Goal: Task Accomplishment & Management: Complete application form

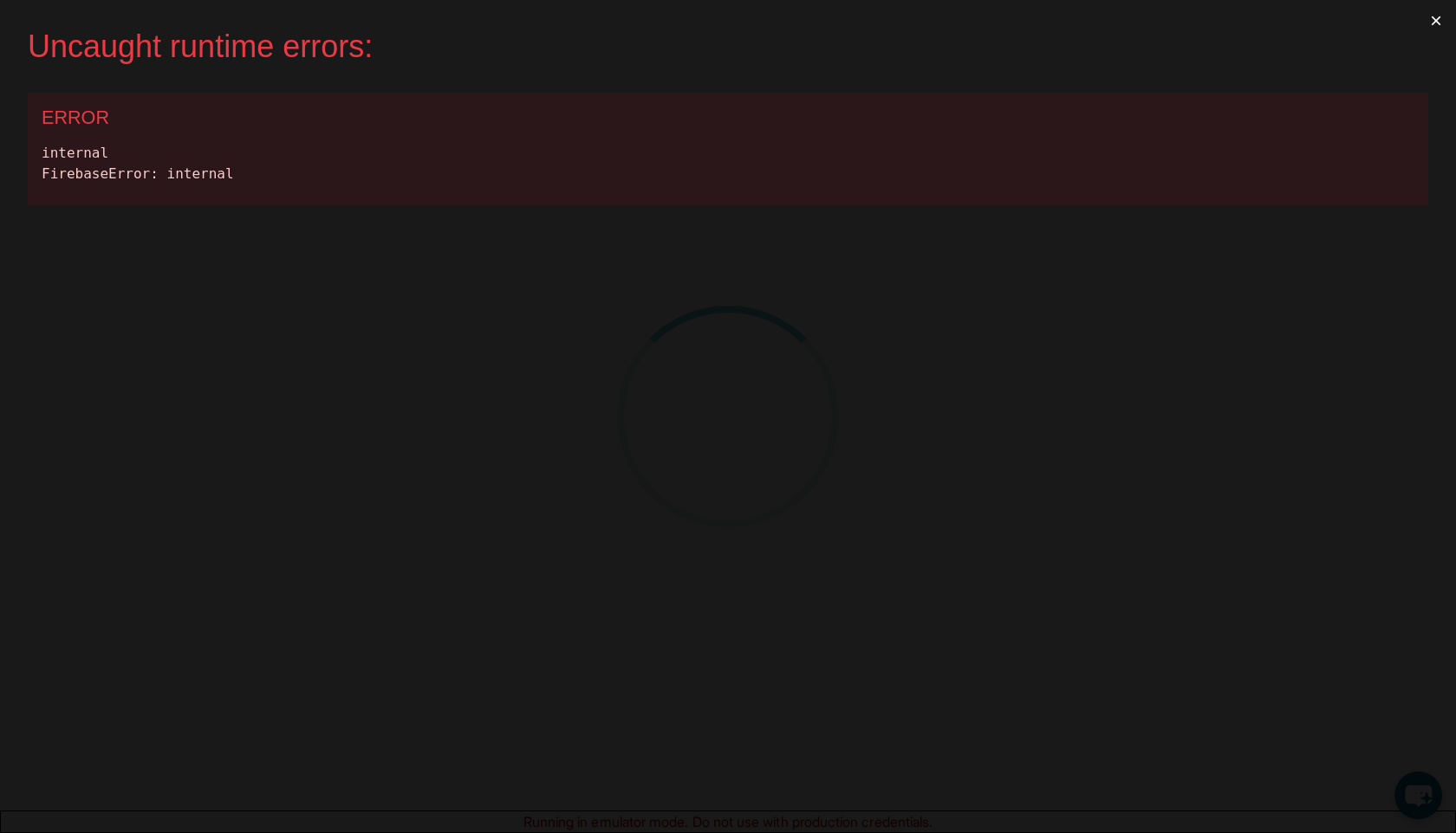
click at [1434, 25] on button "×" at bounding box center [1436, 21] width 40 height 42
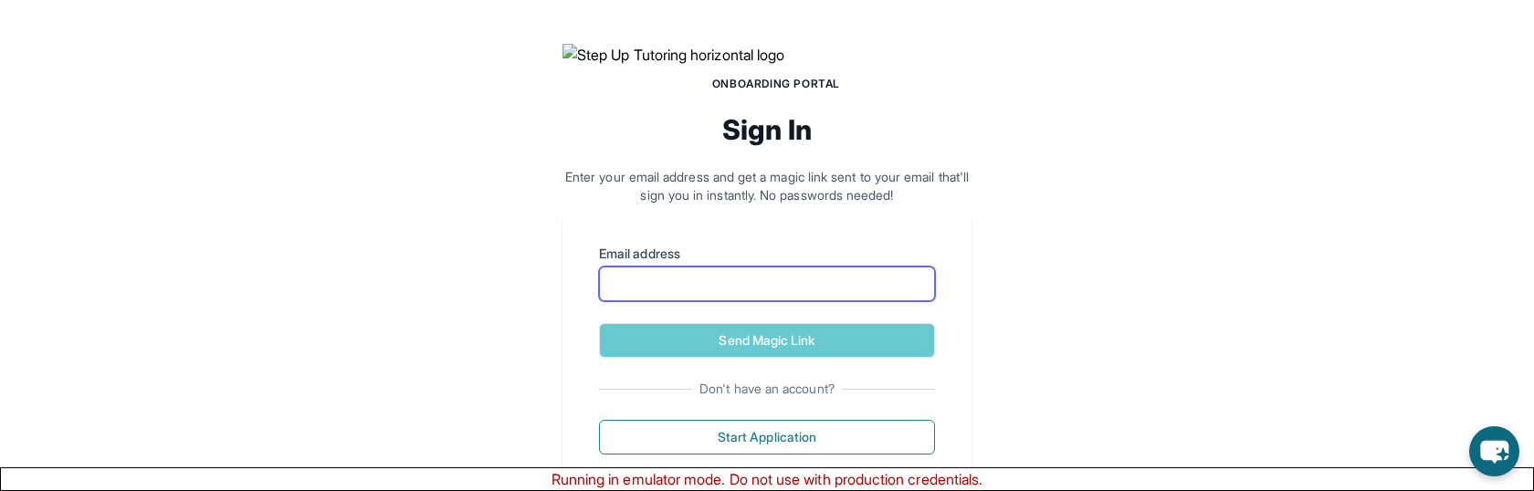
click at [776, 301] on input "Email address" at bounding box center [767, 284] width 336 height 35
type input "**********"
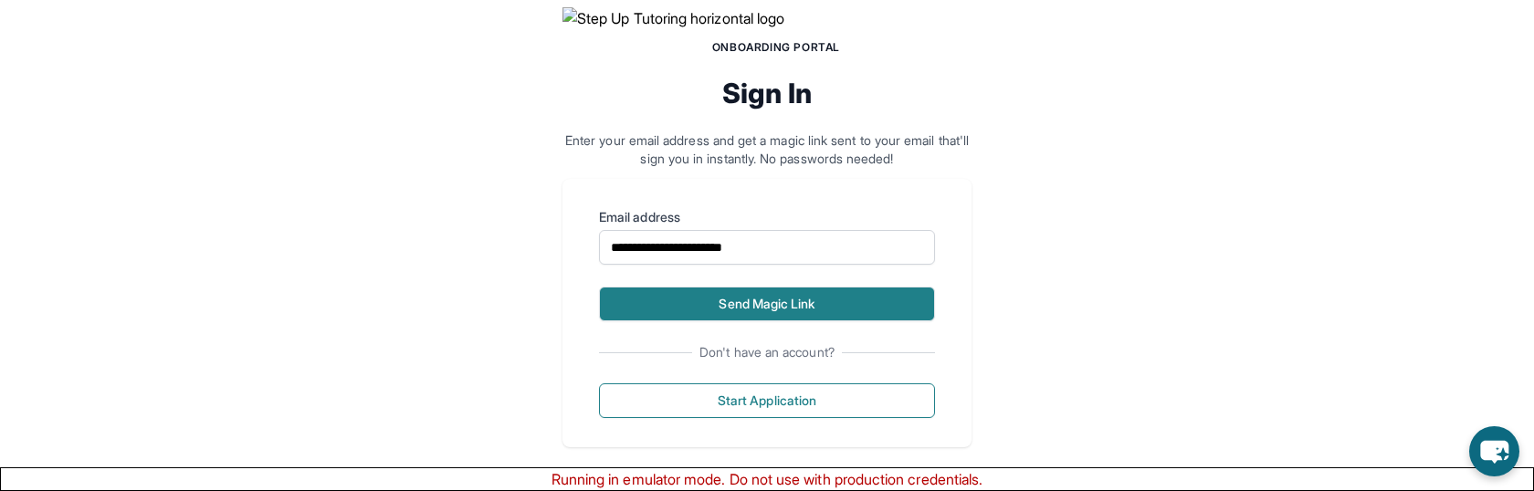
click at [751, 321] on button "Send Magic Link" at bounding box center [767, 304] width 336 height 35
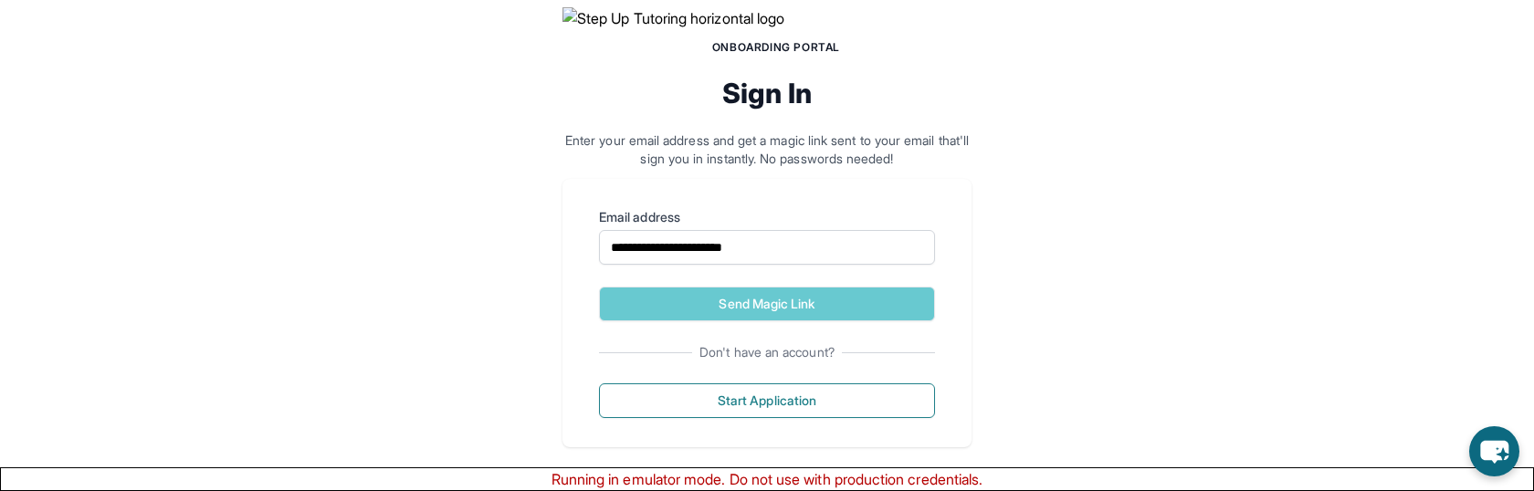
scroll to position [246, 0]
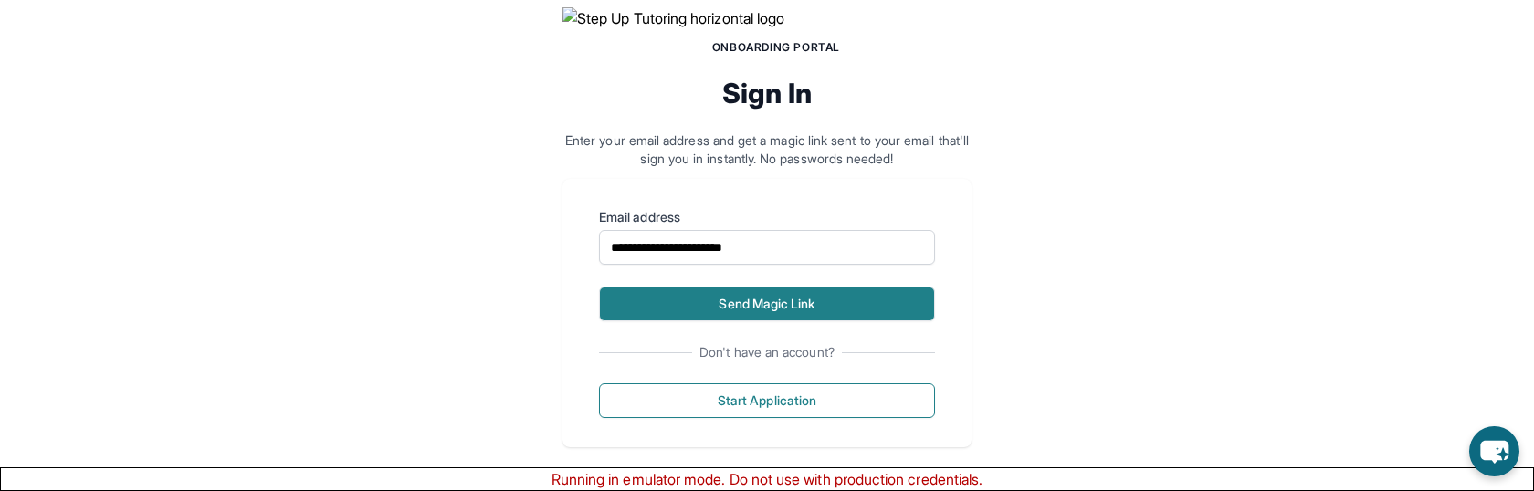
click at [834, 290] on button "Send Magic Link" at bounding box center [767, 304] width 336 height 35
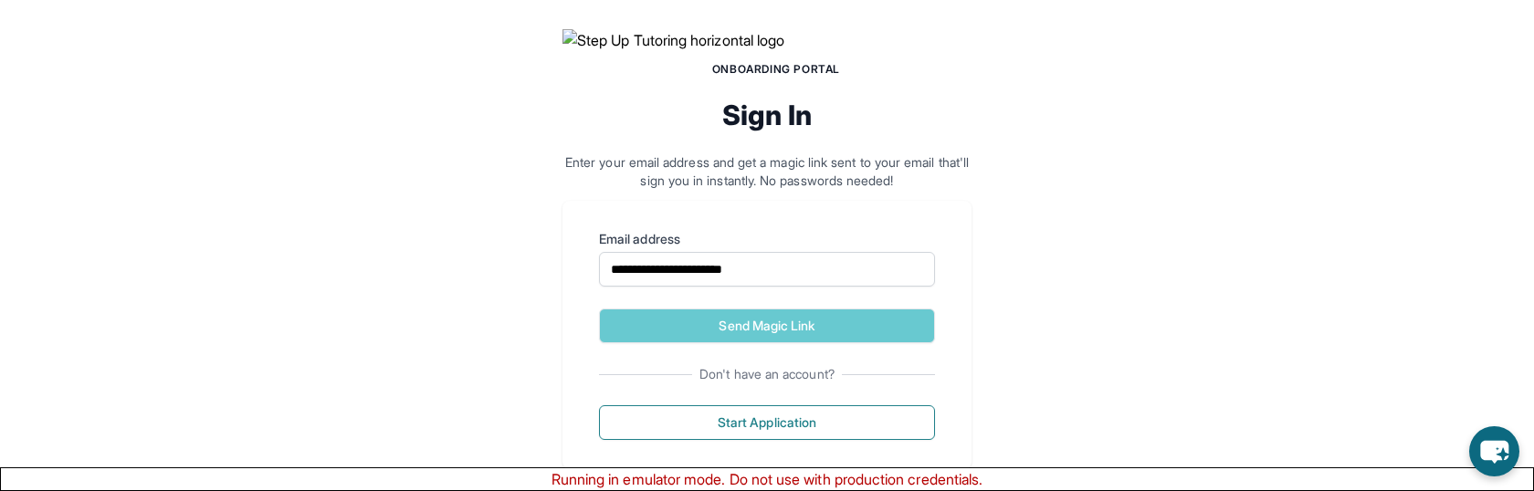
scroll to position [112, 0]
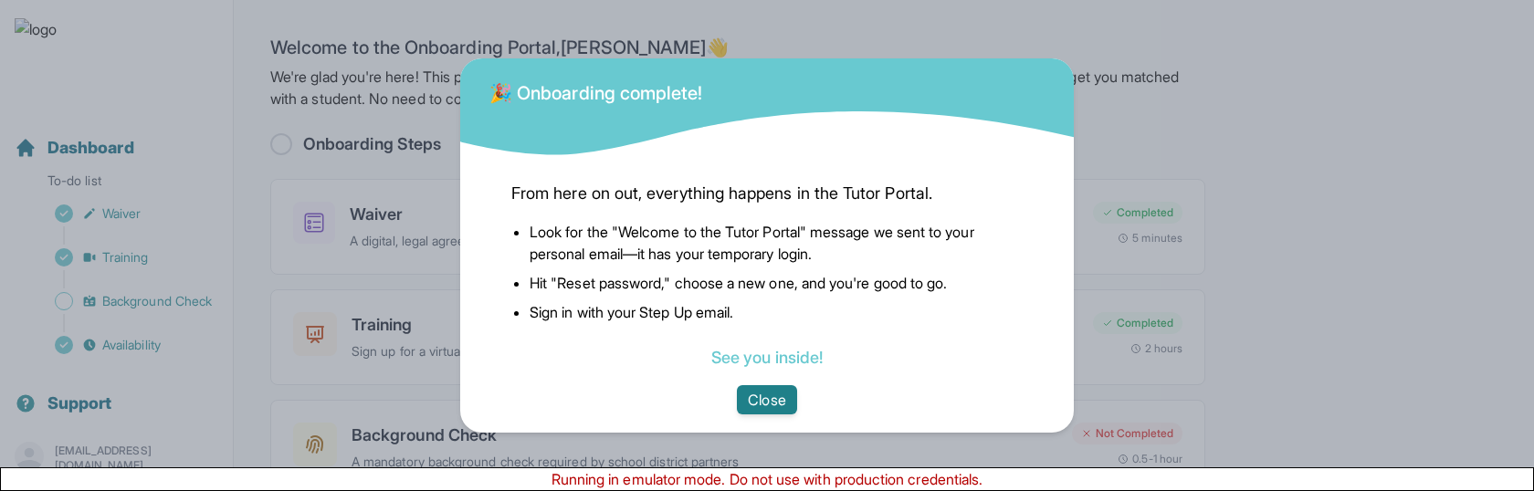
click at [755, 393] on button "Close" at bounding box center [766, 399] width 59 height 29
